Goal: Find specific page/section: Find specific page/section

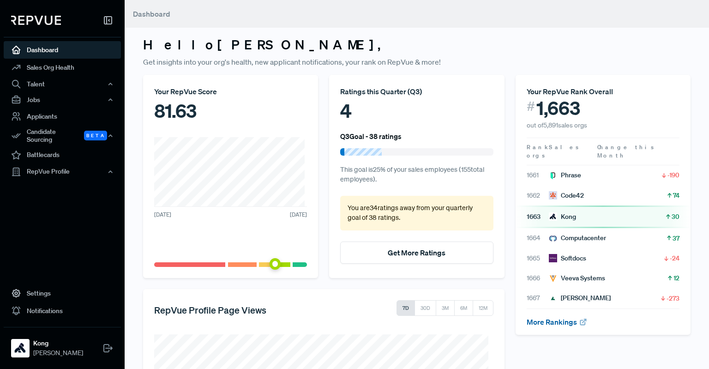
click at [544, 317] on link "More Rankings" at bounding box center [557, 321] width 61 height 9
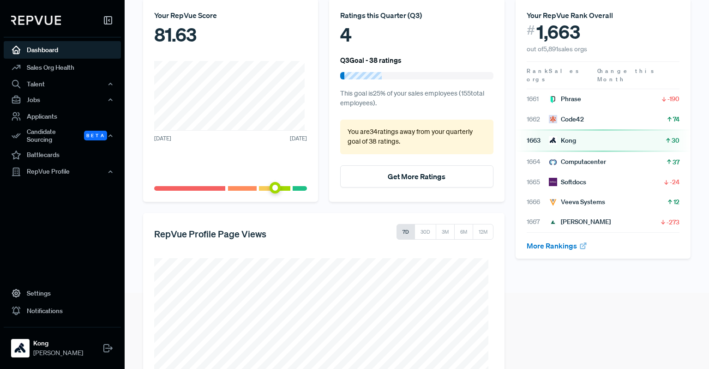
scroll to position [92, 0]
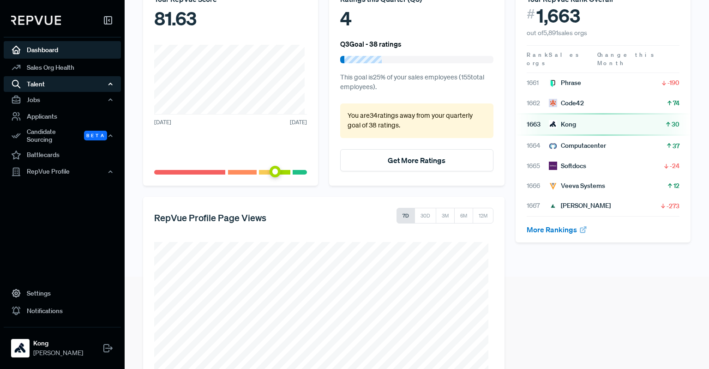
click at [55, 82] on div "Talent" at bounding box center [62, 84] width 117 height 16
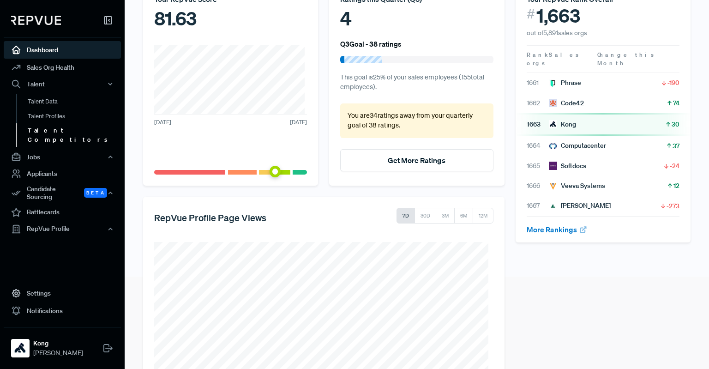
click at [58, 131] on link "Talent Competitors" at bounding box center [74, 135] width 117 height 24
